Goal: Information Seeking & Learning: Learn about a topic

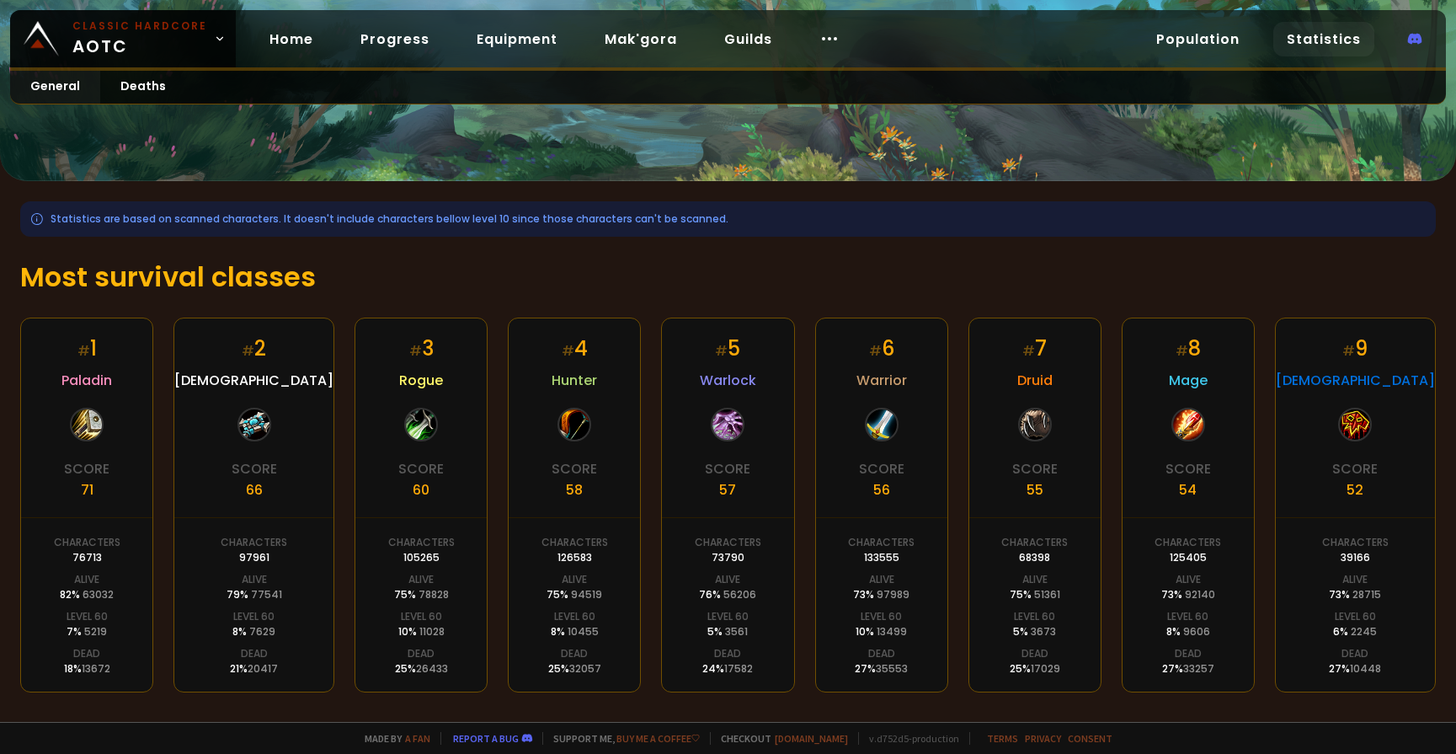
scroll to position [84, 0]
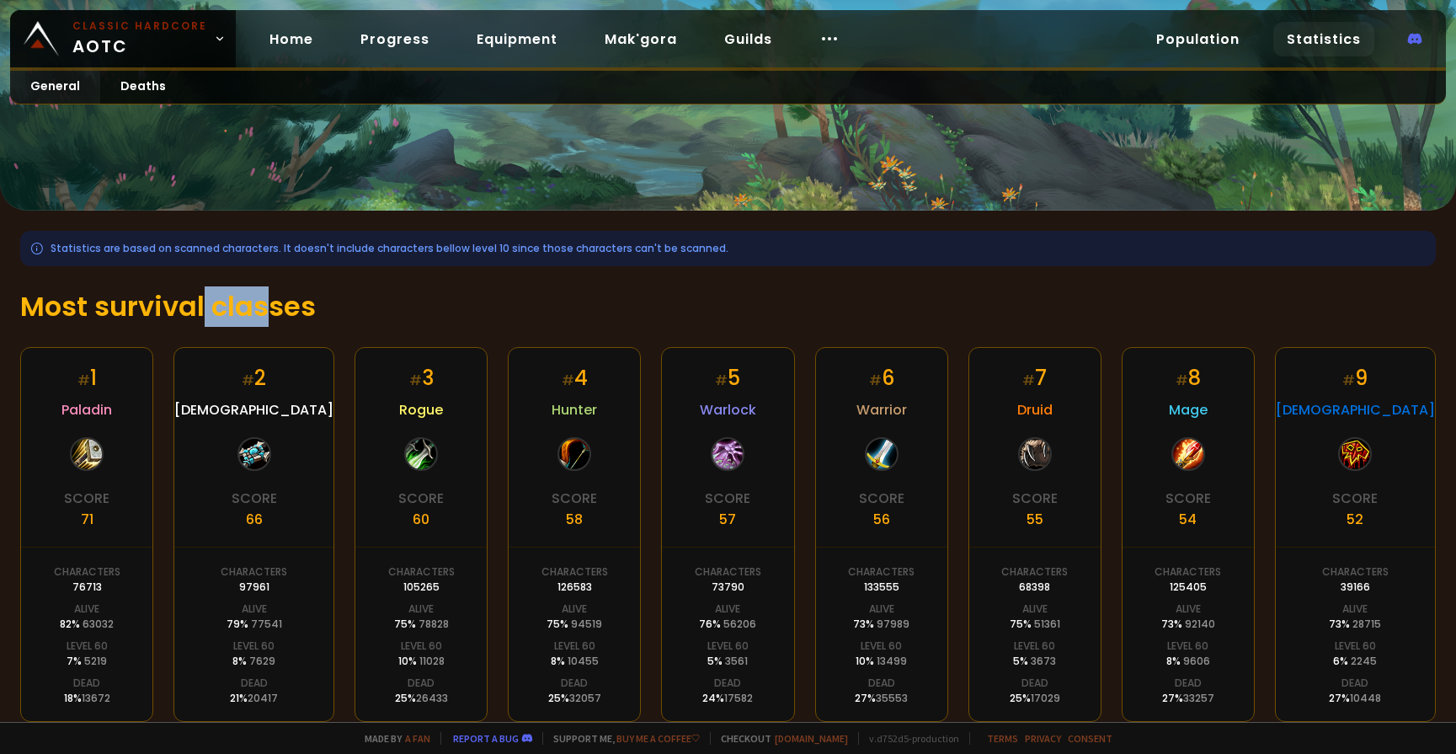
drag, startPoint x: 205, startPoint y: 301, endPoint x: 270, endPoint y: 317, distance: 66.8
click at [263, 316] on h1 "Most survival classes" at bounding box center [728, 306] width 1416 height 40
click at [273, 318] on h1 "Most survival classes" at bounding box center [728, 306] width 1416 height 40
drag, startPoint x: 285, startPoint y: 320, endPoint x: 336, endPoint y: 312, distance: 51.9
click at [332, 312] on h1 "Most survival classes" at bounding box center [728, 306] width 1416 height 40
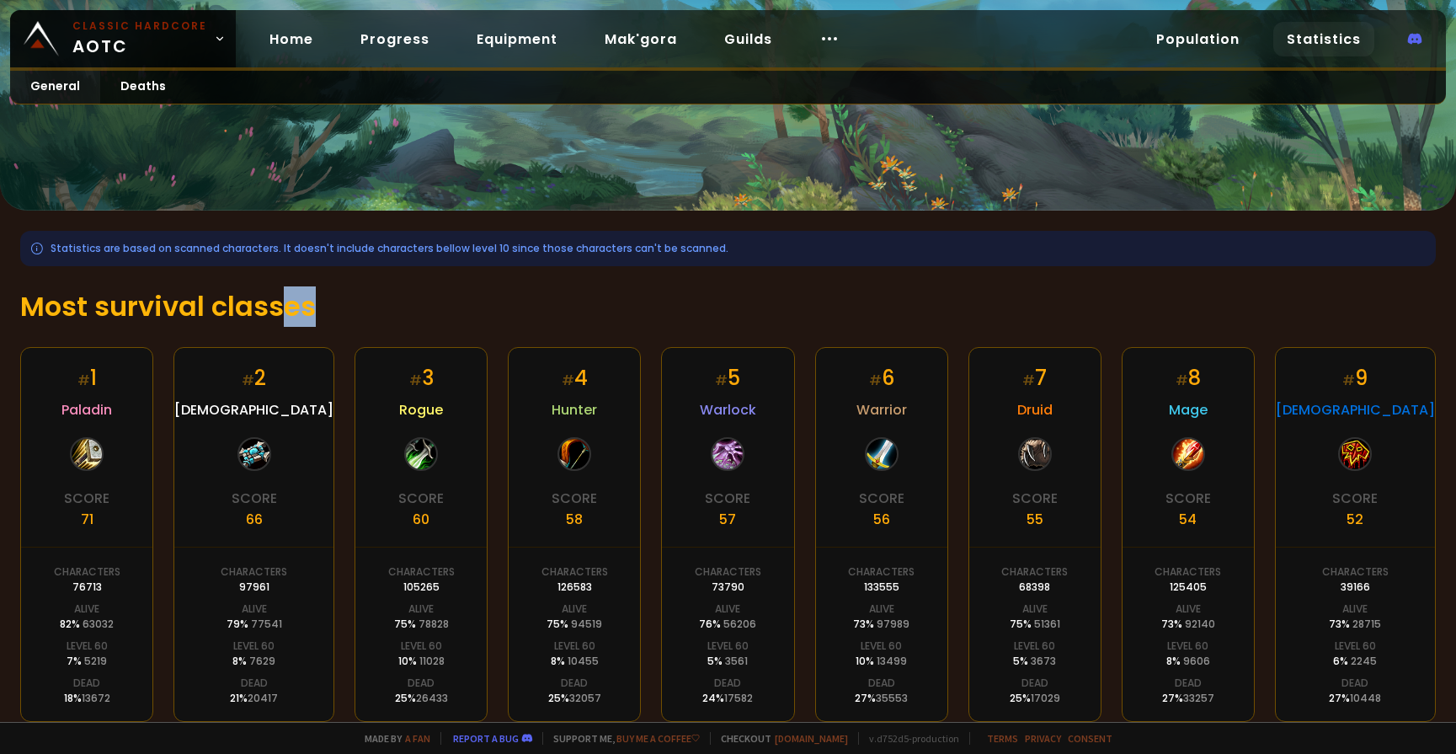
click at [336, 312] on h1 "Most survival classes" at bounding box center [728, 306] width 1416 height 40
drag, startPoint x: 232, startPoint y: 326, endPoint x: 302, endPoint y: 307, distance: 73.4
click at [284, 314] on h1 "Most survival classes" at bounding box center [728, 306] width 1416 height 40
click at [303, 306] on h1 "Most survival classes" at bounding box center [728, 306] width 1416 height 40
drag, startPoint x: 272, startPoint y: 318, endPoint x: 312, endPoint y: 313, distance: 39.9
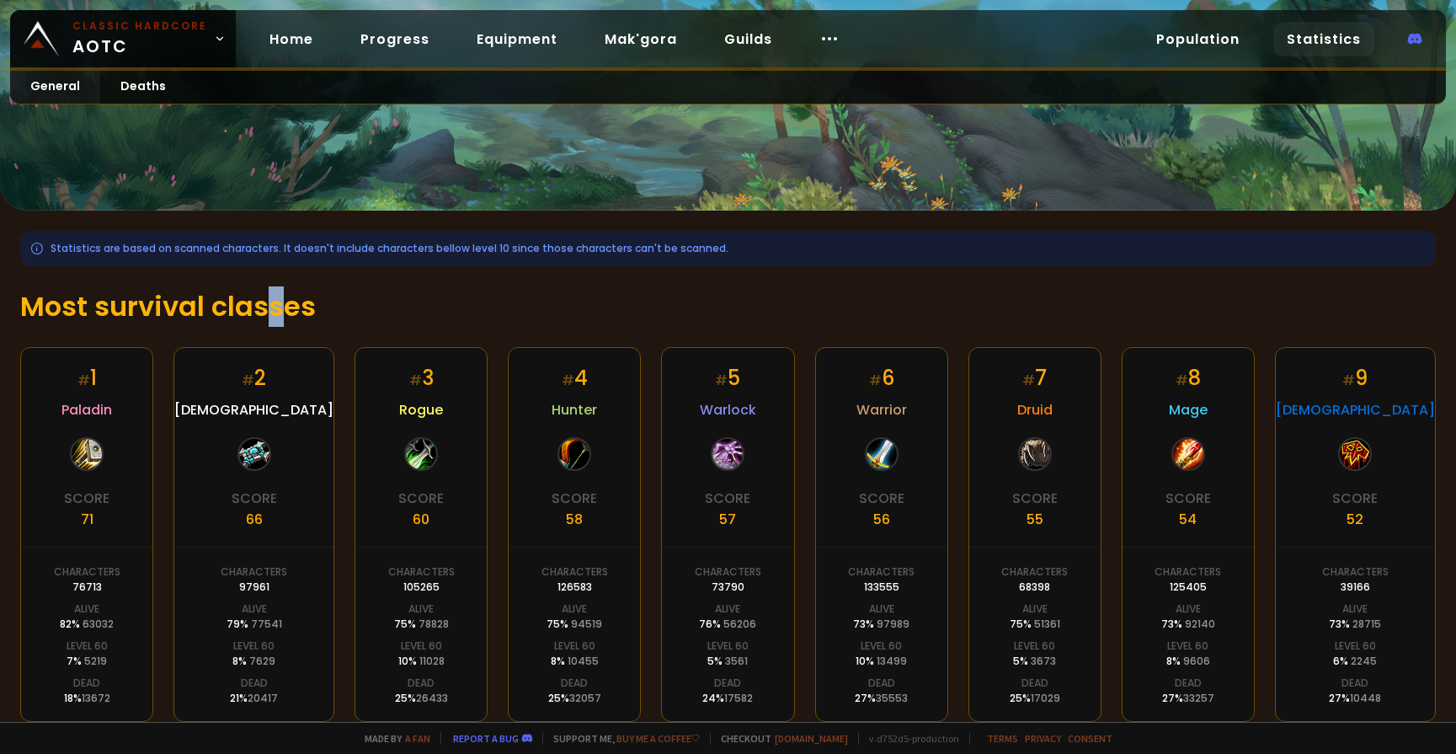
click at [308, 316] on h1 "Most survival classes" at bounding box center [728, 306] width 1416 height 40
click at [312, 313] on h1 "Most survival classes" at bounding box center [728, 306] width 1416 height 40
click at [245, 302] on h1 "Most survival classes" at bounding box center [728, 306] width 1416 height 40
drag, startPoint x: 318, startPoint y: 293, endPoint x: 206, endPoint y: 292, distance: 112.0
click at [206, 292] on h1 "Most survival classes" at bounding box center [728, 306] width 1416 height 40
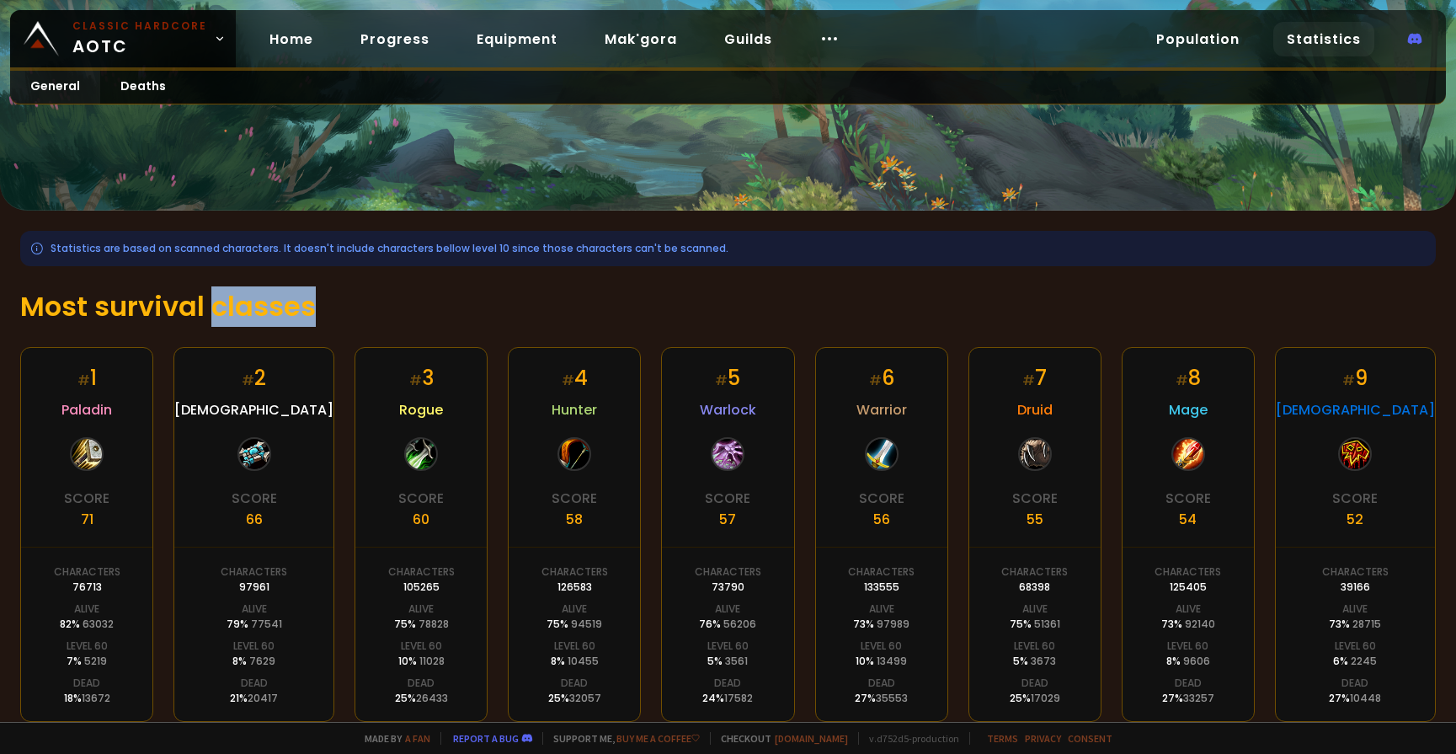
click at [206, 292] on h1 "Most survival classes" at bounding box center [728, 306] width 1416 height 40
drag, startPoint x: 210, startPoint y: 294, endPoint x: 326, endPoint y: 291, distance: 116.3
click at [326, 291] on h1 "Most survival classes" at bounding box center [728, 306] width 1416 height 40
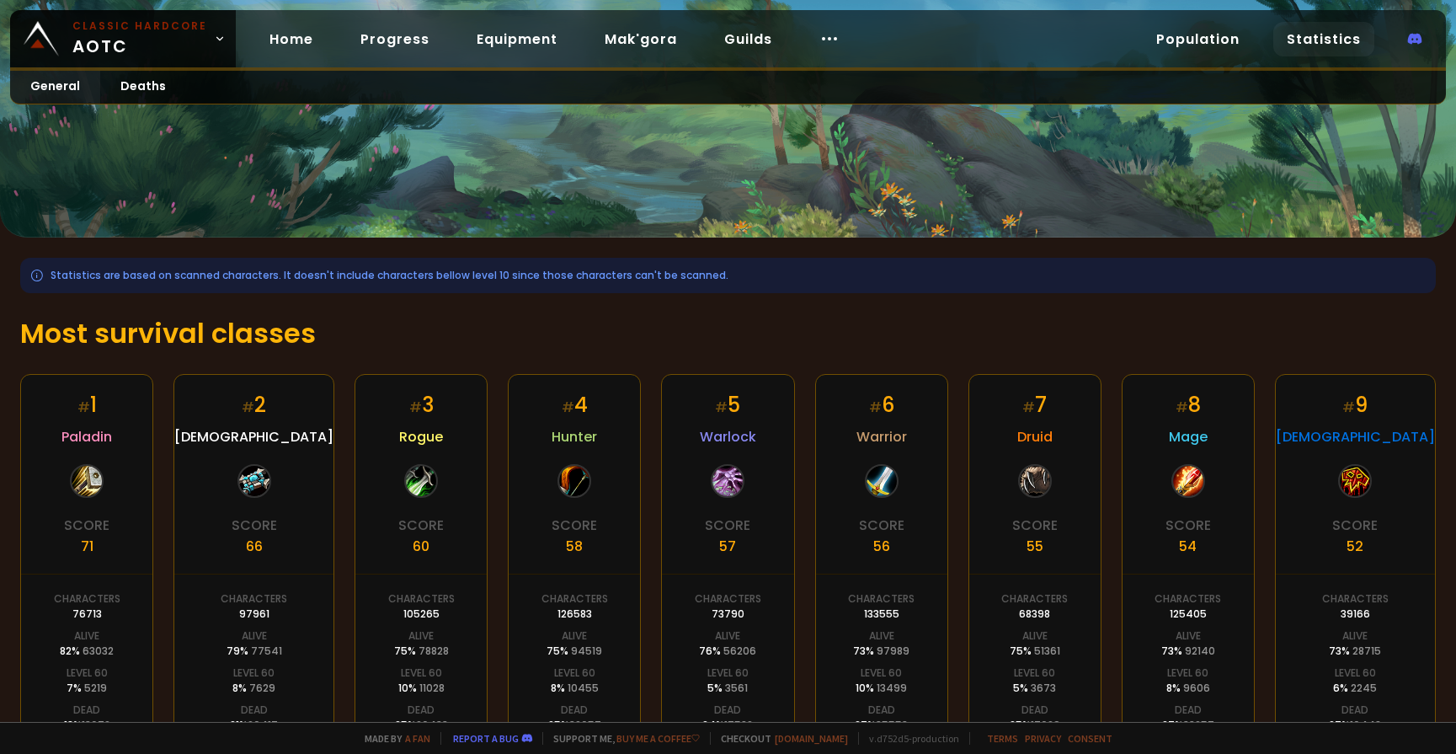
scroll to position [17, 0]
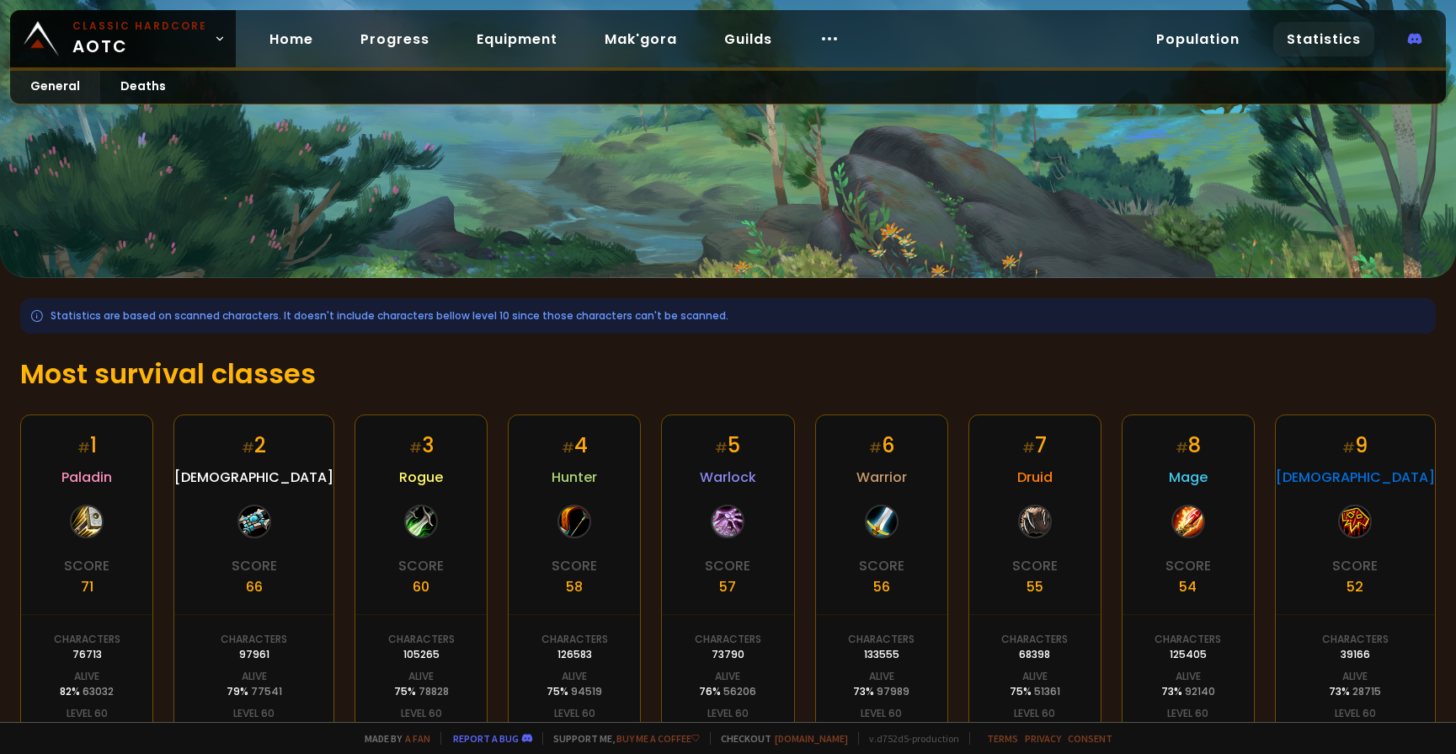
click at [94, 358] on h1 "Most survival classes" at bounding box center [728, 374] width 1416 height 40
click at [92, 372] on h1 "Most survival classes" at bounding box center [728, 374] width 1416 height 40
click at [77, 386] on h1 "Most survival classes" at bounding box center [728, 374] width 1416 height 40
click at [117, 371] on h1 "Most survival classes" at bounding box center [728, 374] width 1416 height 40
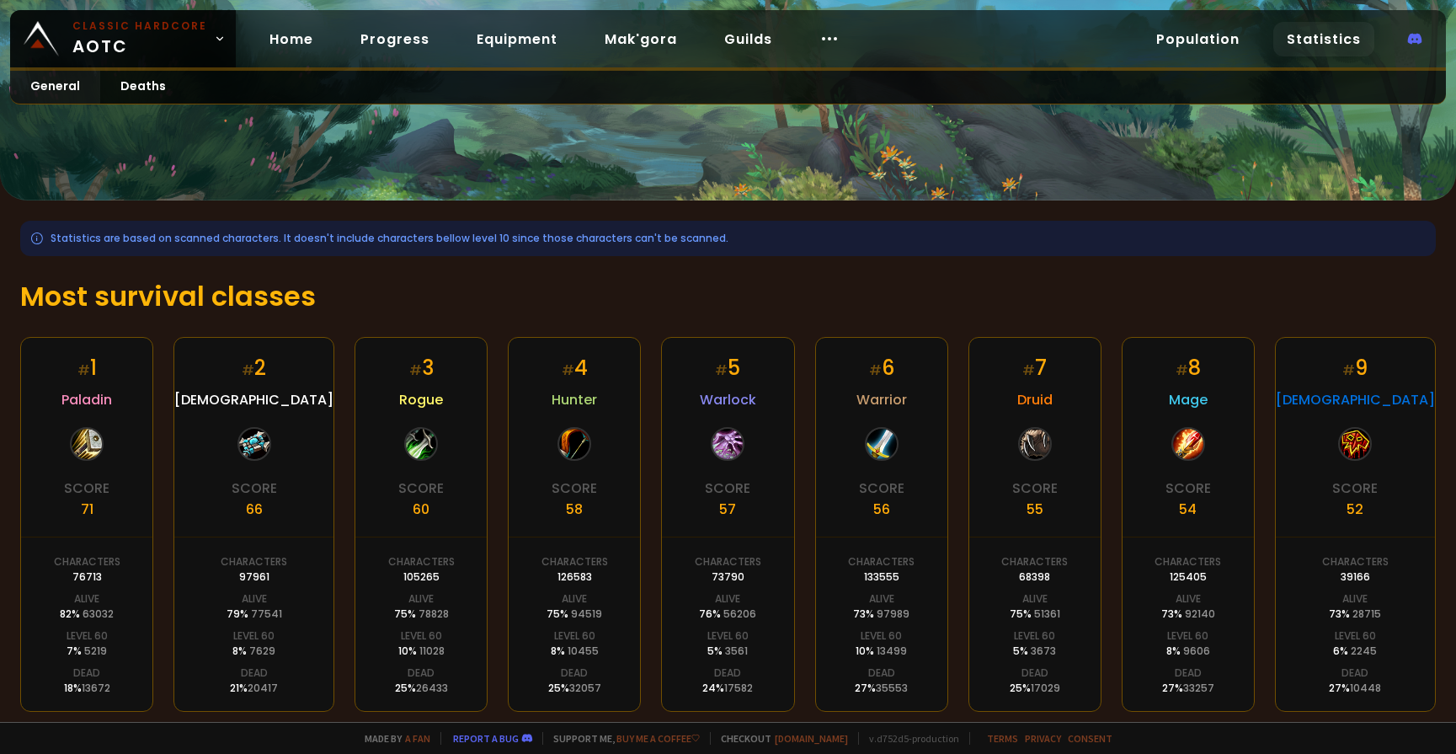
scroll to position [185, 0]
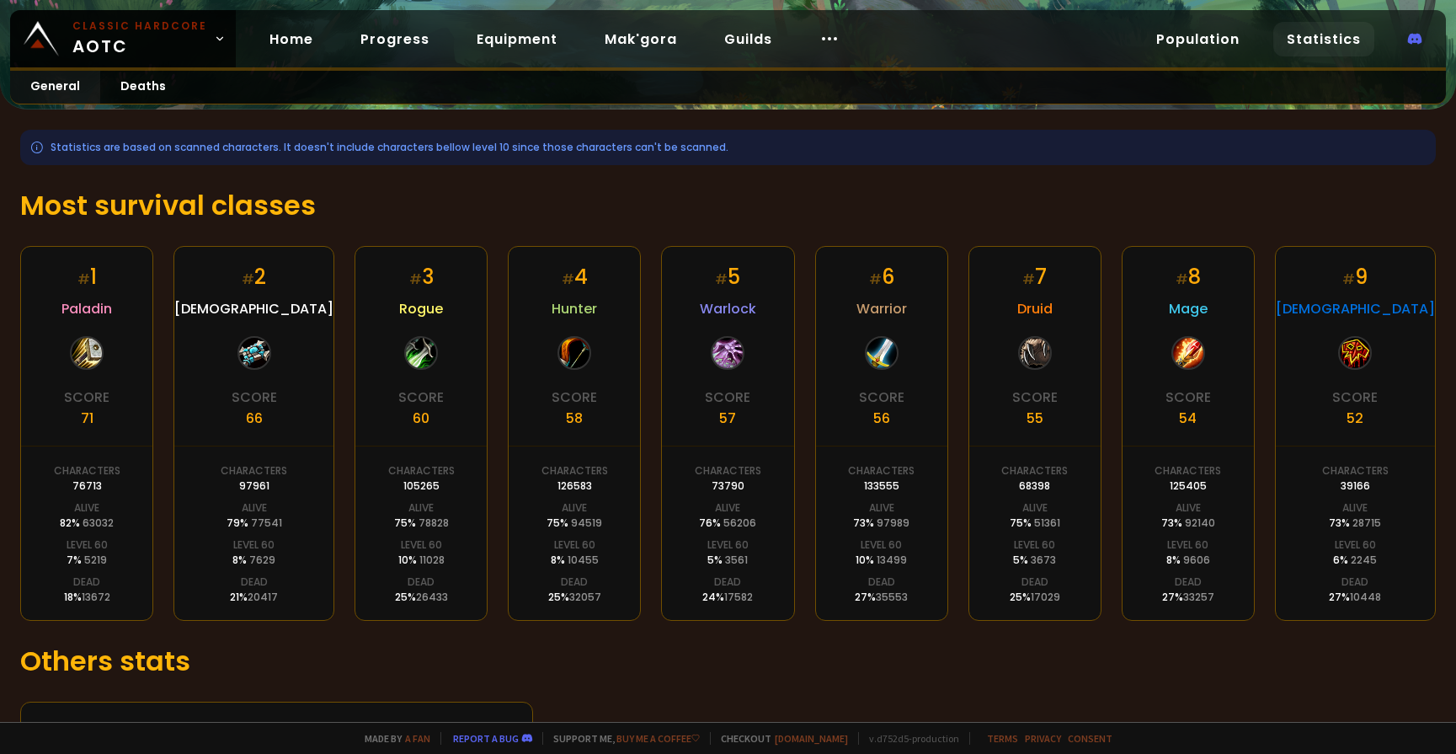
click at [137, 197] on h1 "Most survival classes" at bounding box center [728, 205] width 1416 height 40
click at [58, 206] on h1 "Most survival classes" at bounding box center [728, 205] width 1416 height 40
click at [41, 207] on h1 "Most survival classes" at bounding box center [728, 205] width 1416 height 40
click at [87, 222] on h1 "Most survival classes" at bounding box center [728, 205] width 1416 height 40
drag, startPoint x: 380, startPoint y: 302, endPoint x: 439, endPoint y: 305, distance: 59.1
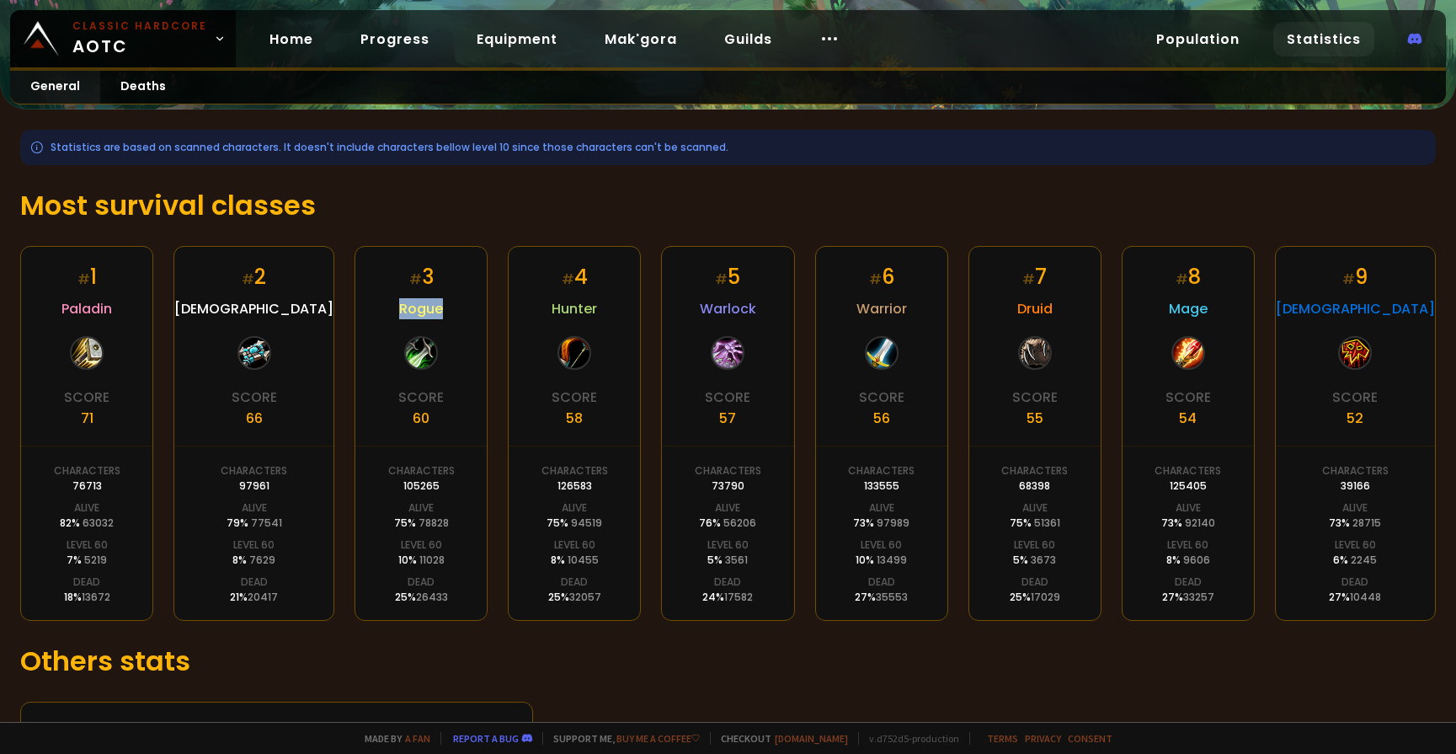
click at [439, 305] on div "# 3 Rogue Score 60 Characters 105265 Alive 75 % 78828 Level 60 10 % 11028 Dead …" at bounding box center [421, 433] width 133 height 375
click at [439, 306] on div "# 3 Rogue Score 60 Characters 105265 Alive 75 % 78828 Level 60 10 % 11028 Dead …" at bounding box center [421, 433] width 133 height 375
click at [82, 187] on h1 "Most survival classes" at bounding box center [728, 205] width 1416 height 40
click at [106, 205] on h1 "Most survival classes" at bounding box center [728, 205] width 1416 height 40
click at [126, 206] on h1 "Most survival classes" at bounding box center [728, 205] width 1416 height 40
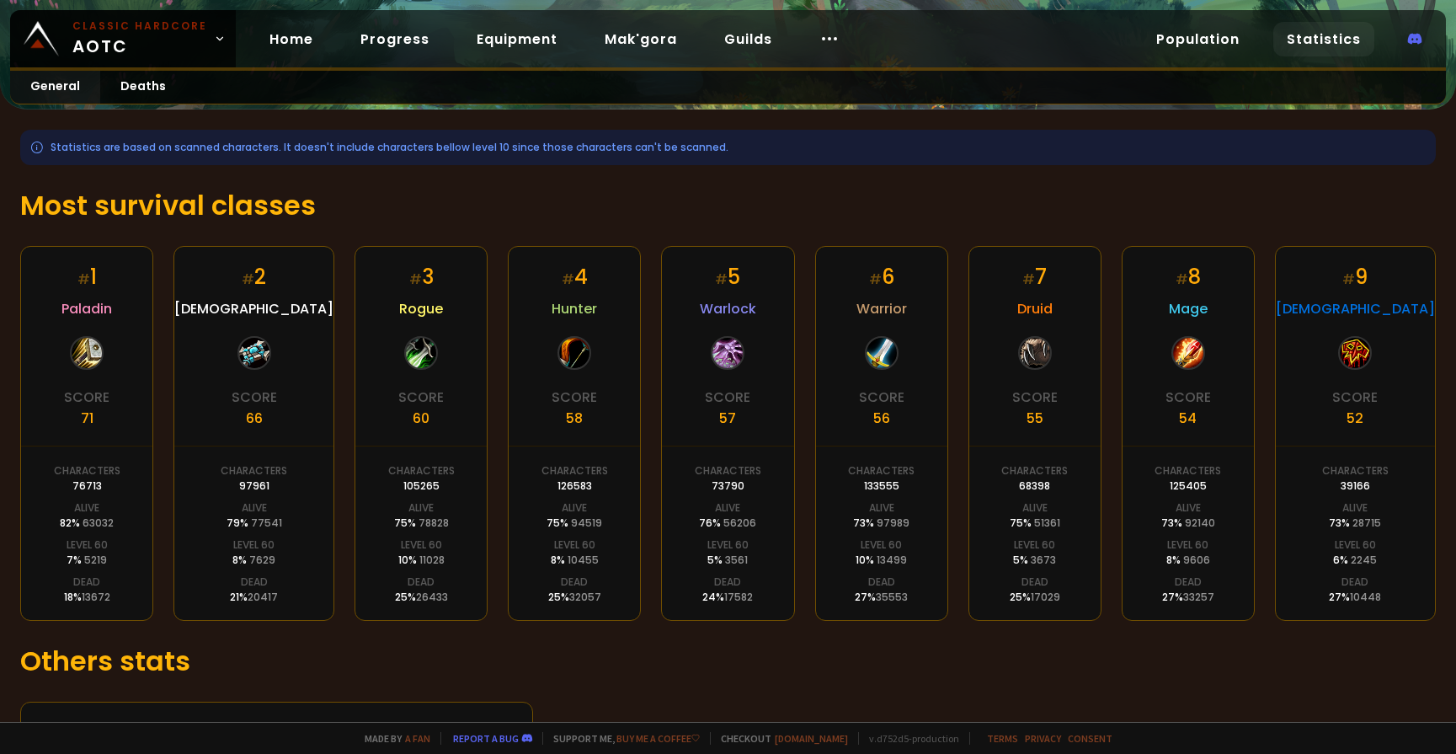
click at [18, 387] on div "Statistics are based on scanned characters. It doesn't include characters bello…" at bounding box center [728, 457] width 1456 height 697
click at [65, 201] on h1 "Most survival classes" at bounding box center [728, 205] width 1416 height 40
